Goal: Transaction & Acquisition: Purchase product/service

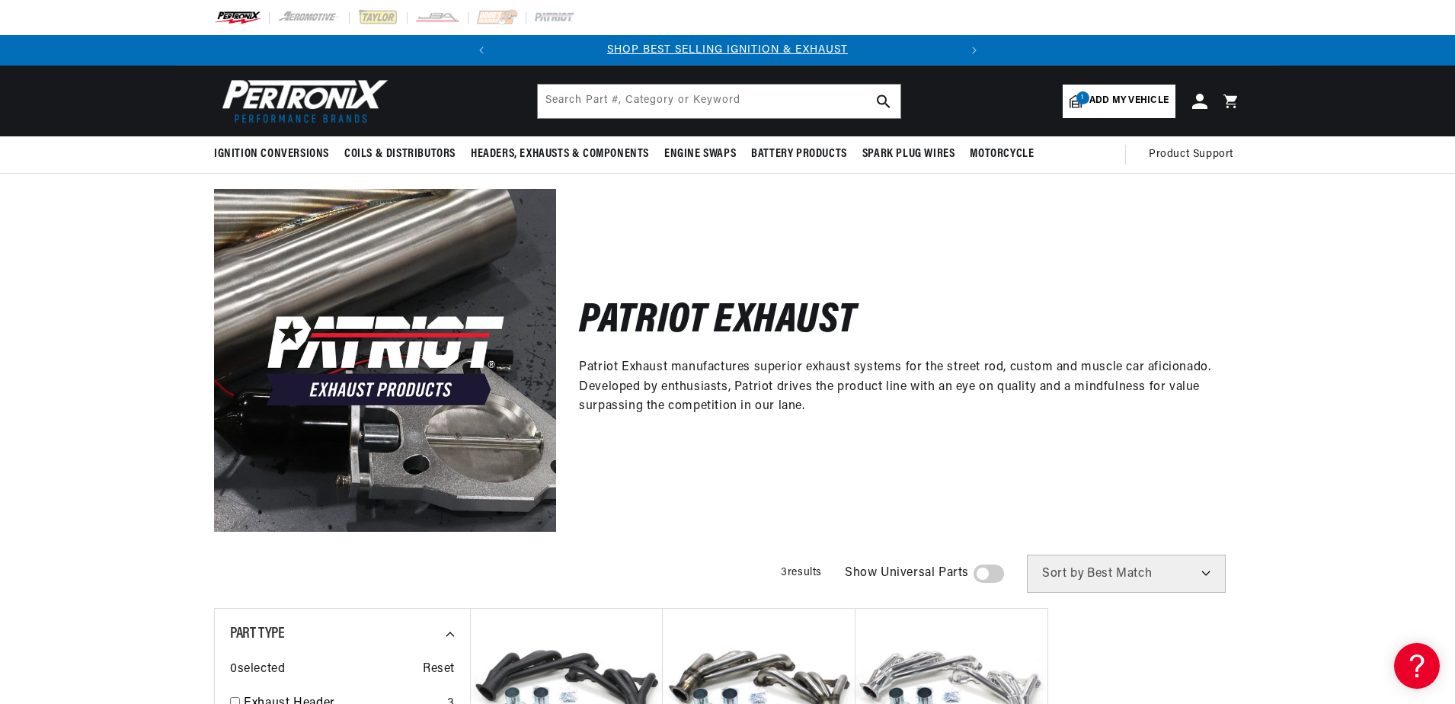
click at [1102, 98] on span "Add my vehicle" at bounding box center [1128, 101] width 79 height 14
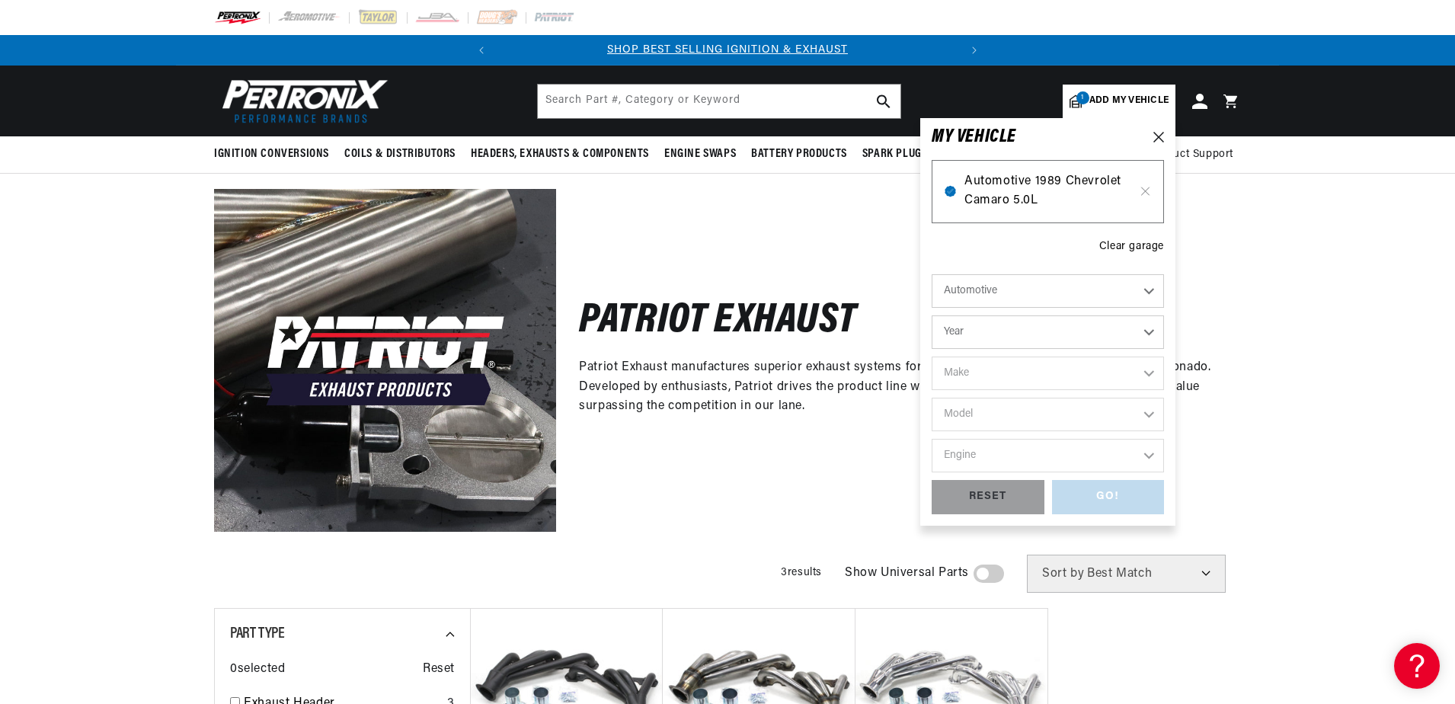
click at [1028, 188] on span "Automotive 1989 Chevrolet Camaro 5.0L" at bounding box center [1047, 191] width 167 height 39
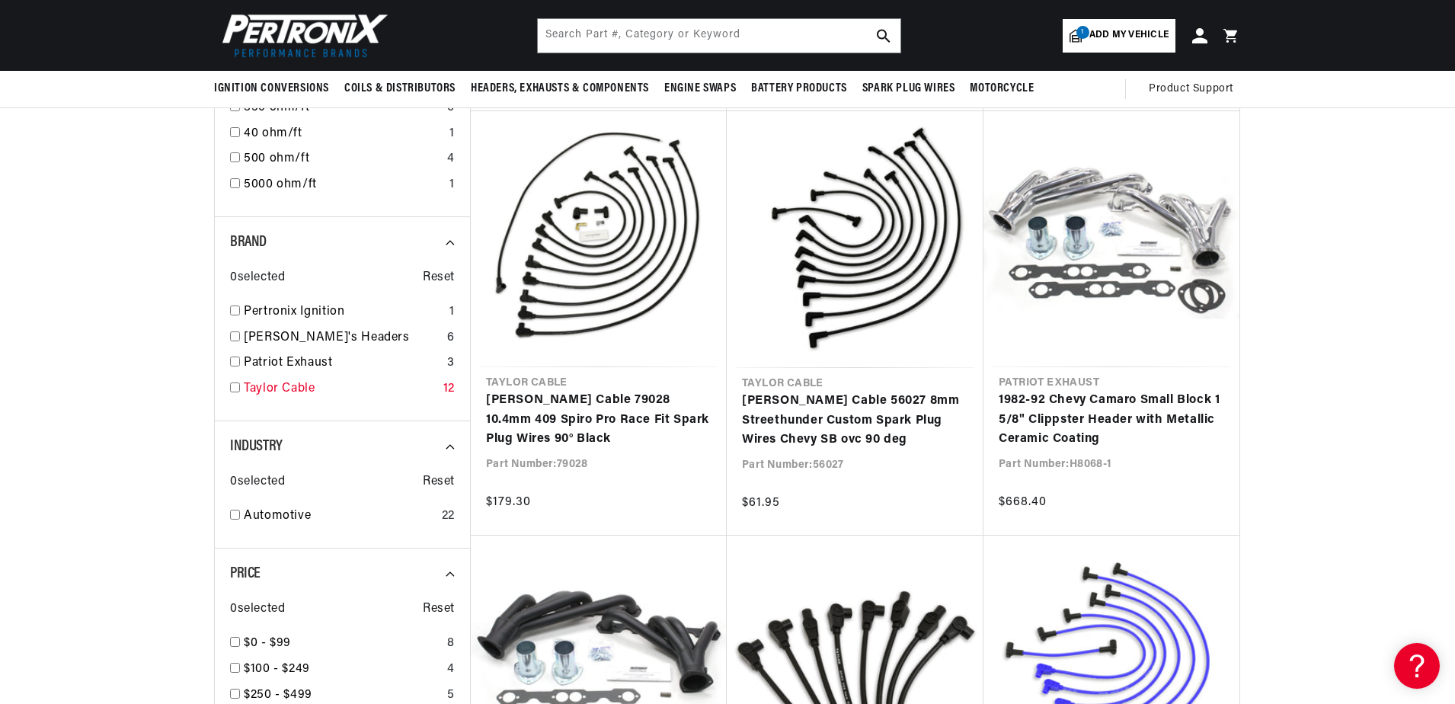
scroll to position [1447, 0]
click at [235, 363] on input "checkbox" at bounding box center [235, 362] width 10 height 10
checkbox input "false"
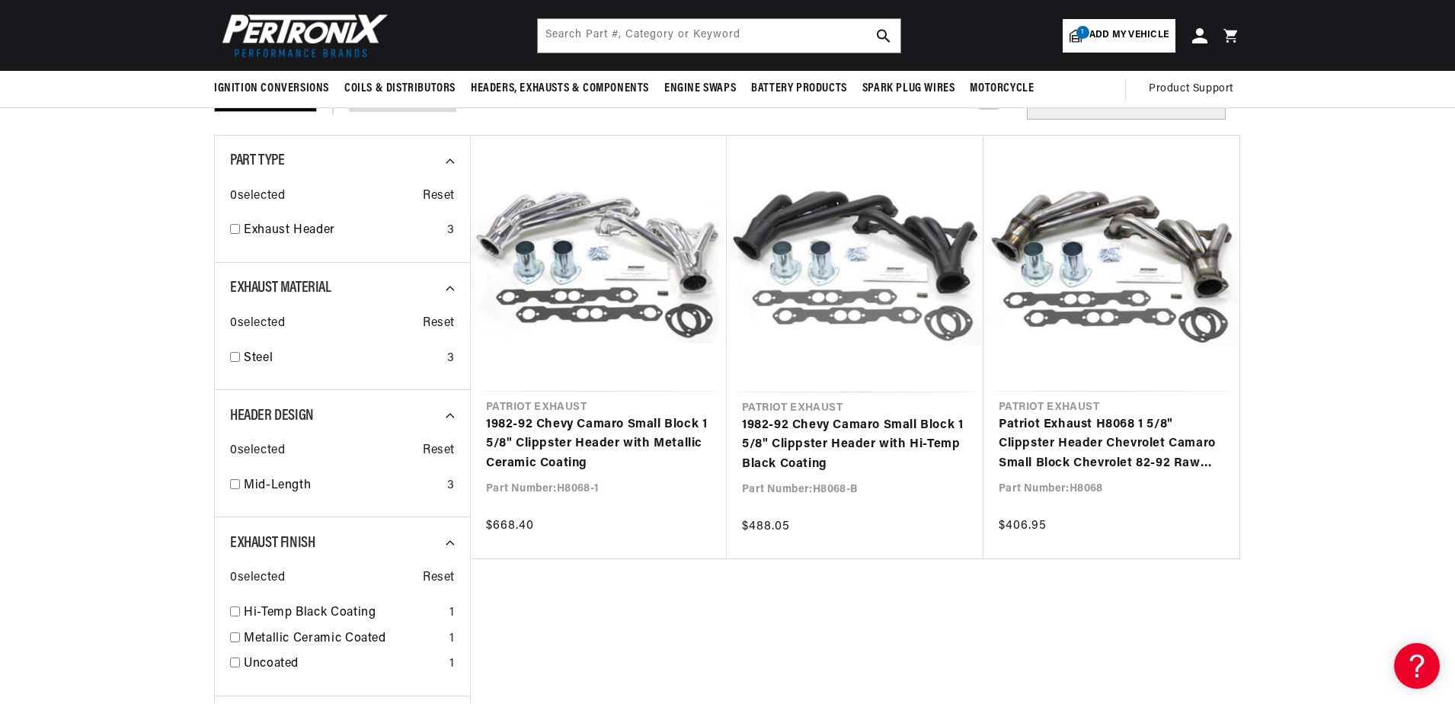
scroll to position [0, 462]
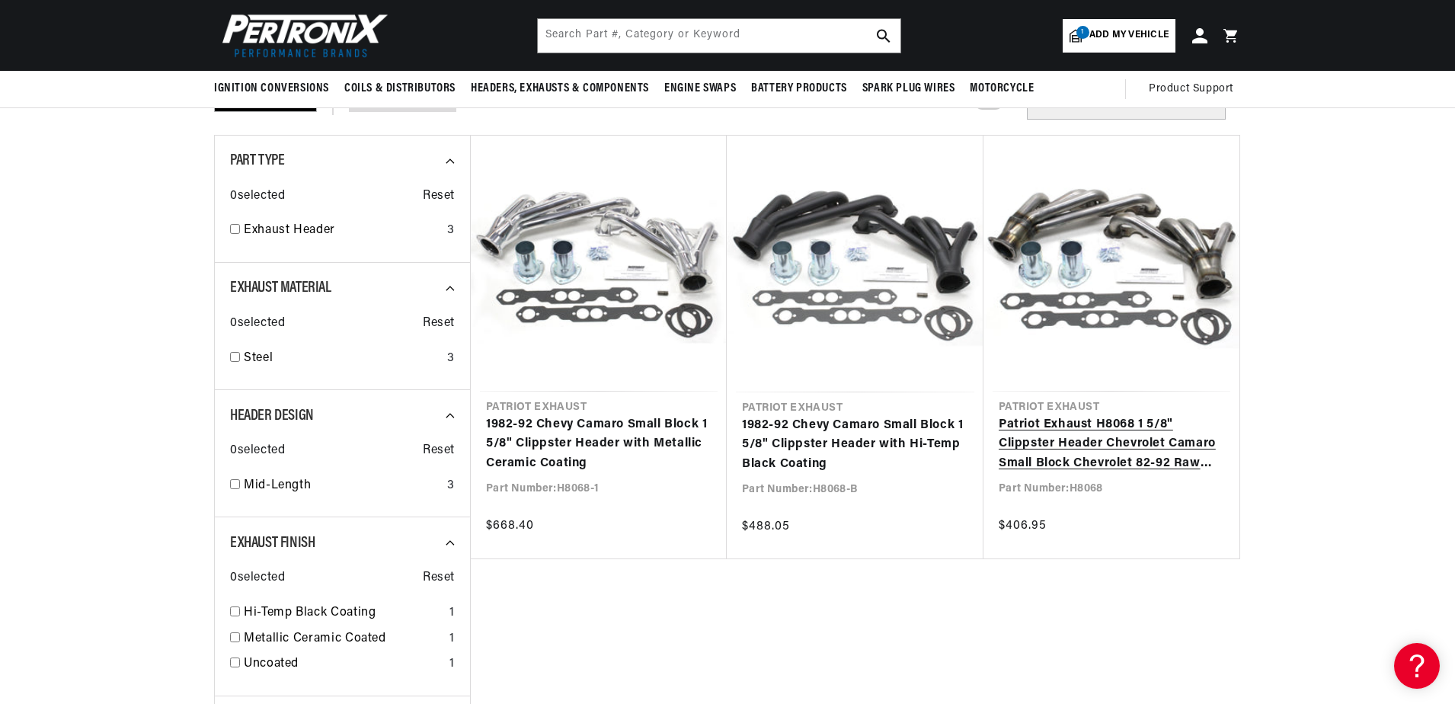
click at [1111, 440] on link "Patriot Exhaust H8068 1 5/8" Clippster Header Chevrolet Camaro Small Block Chev…" at bounding box center [1111, 444] width 225 height 59
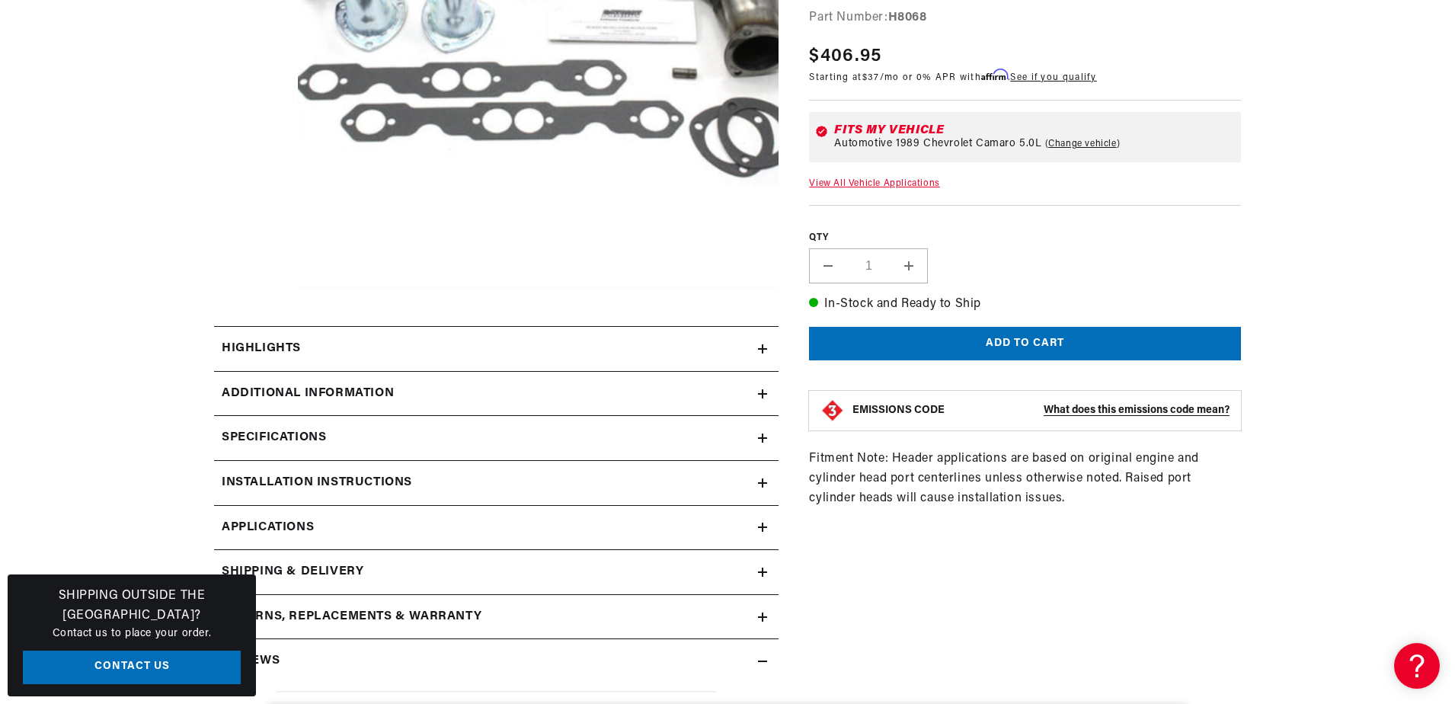
scroll to position [457, 0]
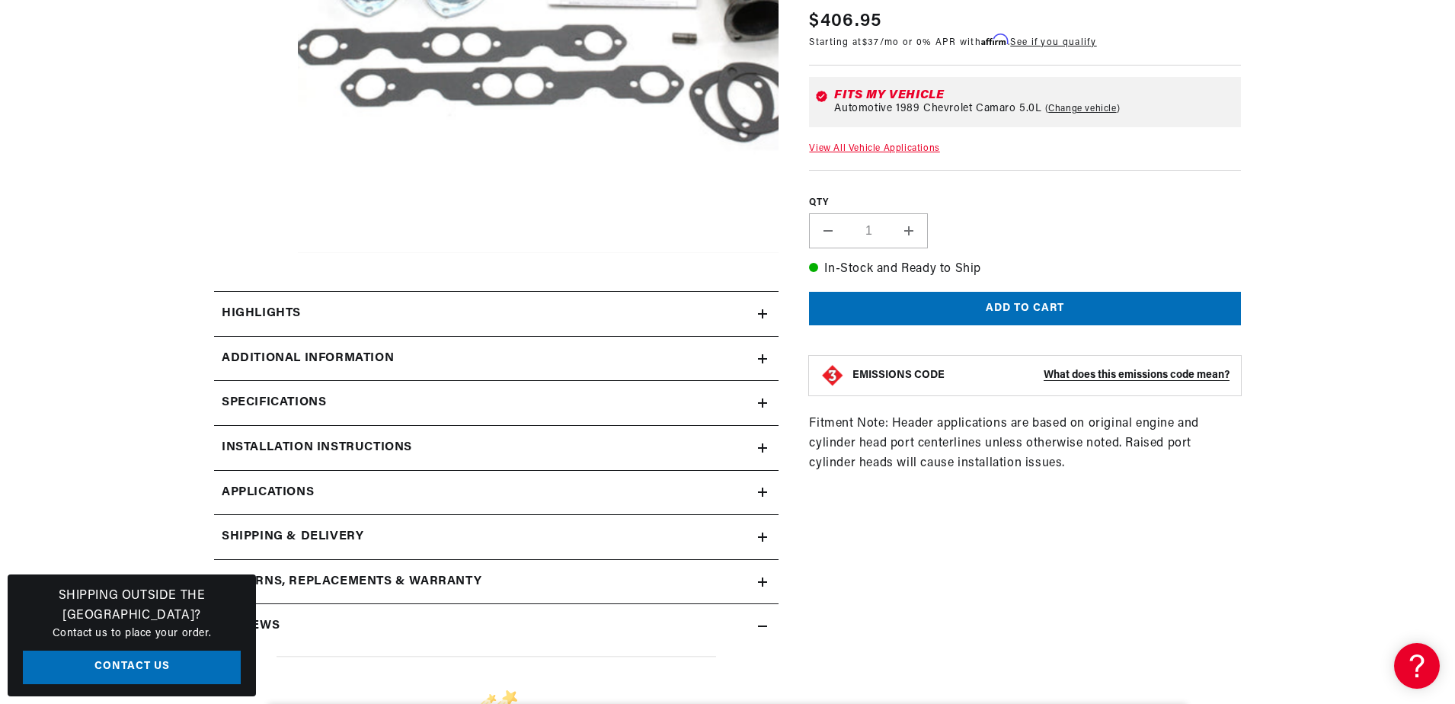
click at [756, 397] on div "Specifications" at bounding box center [486, 403] width 544 height 20
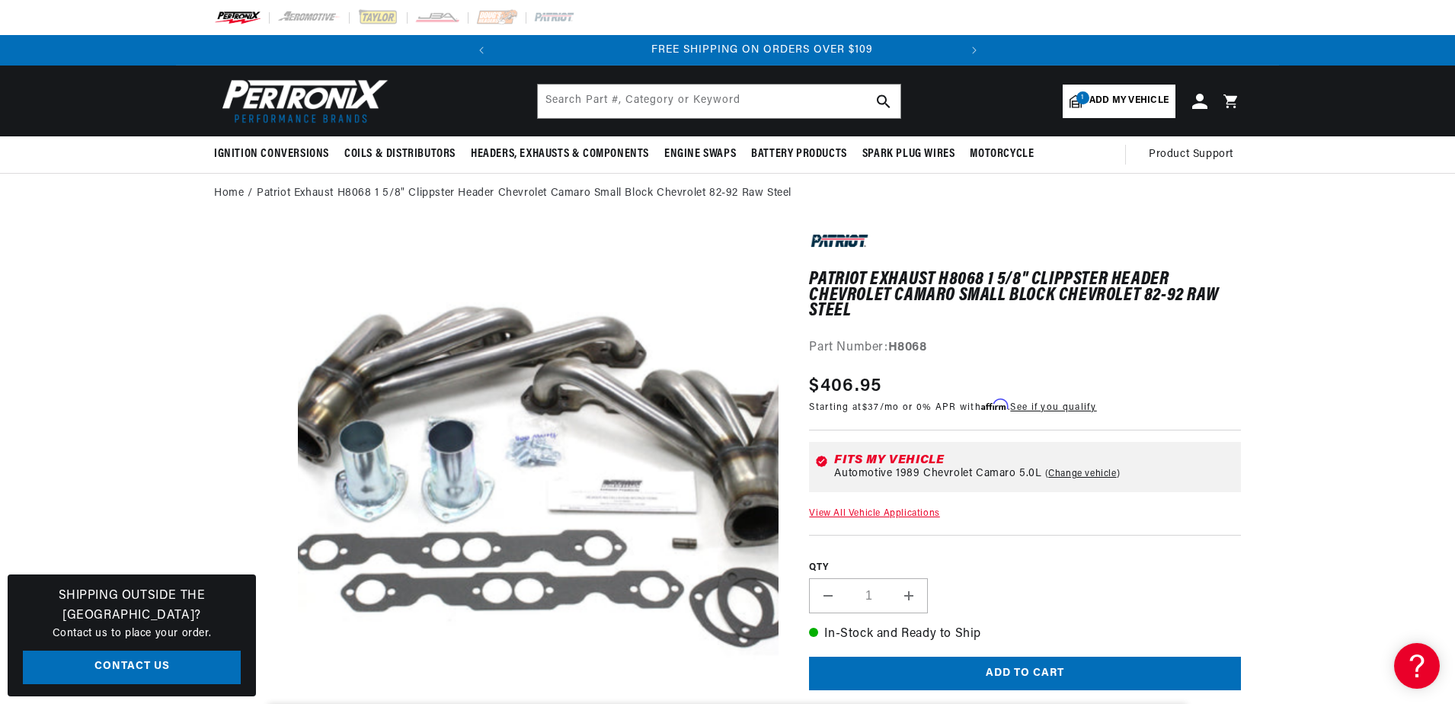
scroll to position [0, 462]
